Goal: Navigation & Orientation: Find specific page/section

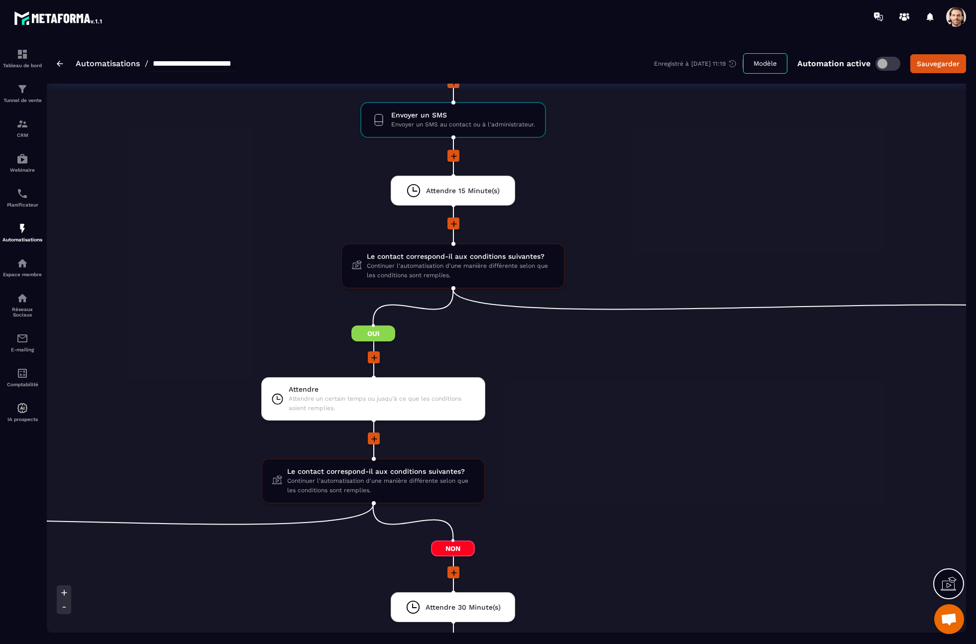
scroll to position [937, 0]
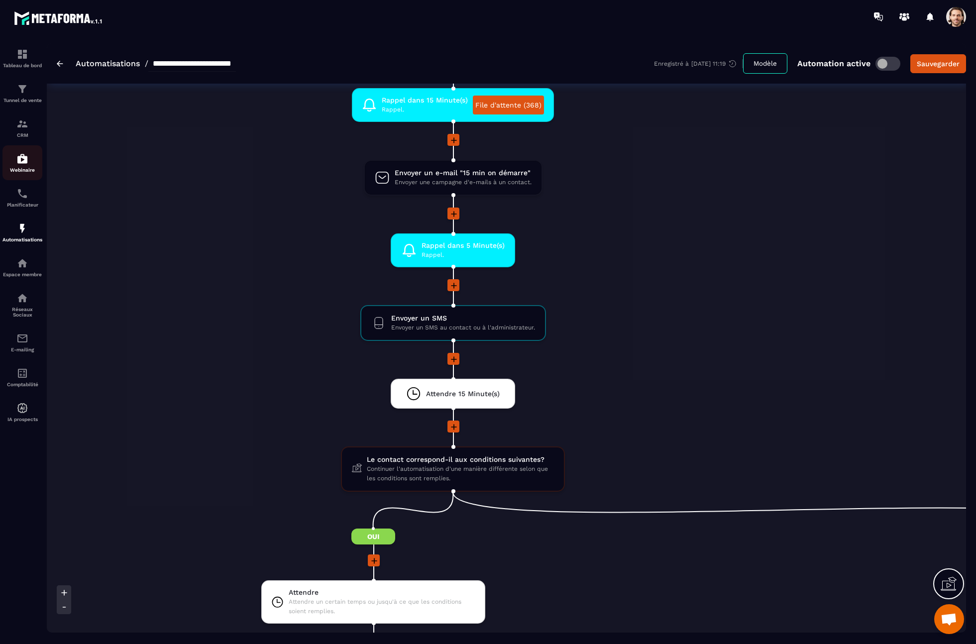
click at [33, 161] on div "Webinaire" at bounding box center [22, 163] width 40 height 20
